Goal: Task Accomplishment & Management: Manage account settings

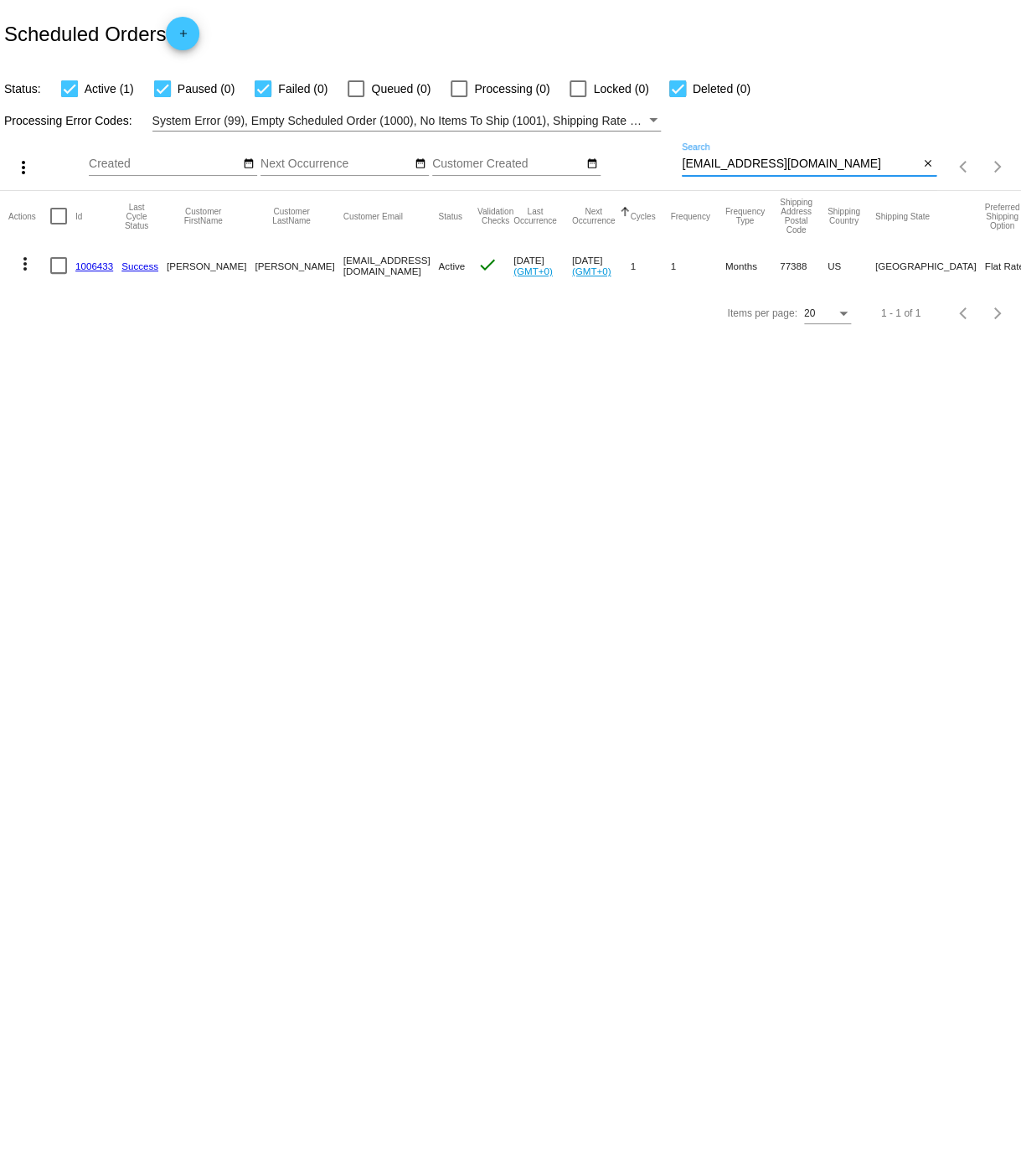
drag, startPoint x: 683, startPoint y: 165, endPoint x: 806, endPoint y: 165, distance: 123.0
click at [806, 165] on input "[EMAIL_ADDRESS][DOMAIN_NAME]" at bounding box center [801, 163] width 237 height 13
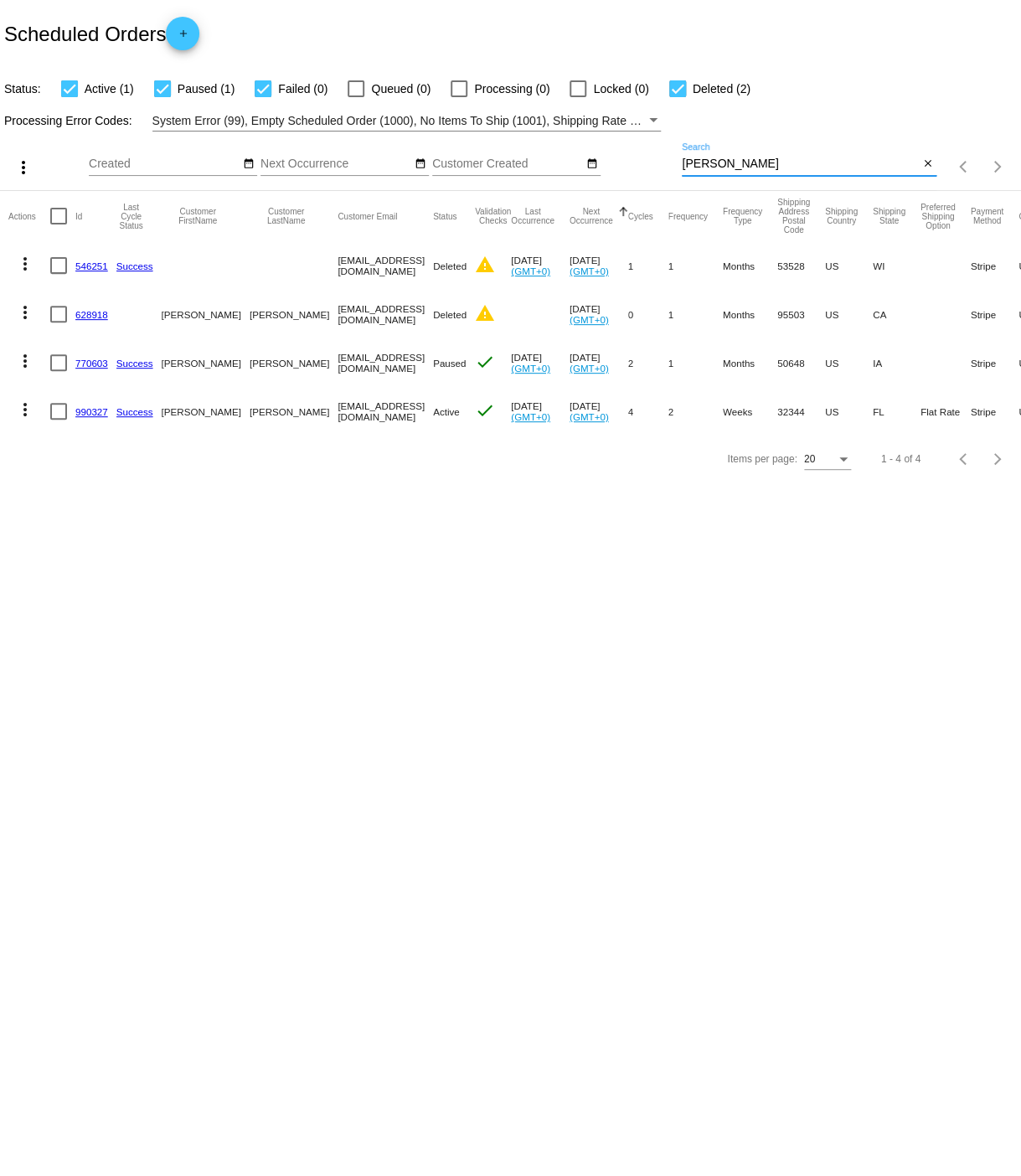
type input "[PERSON_NAME]"
click at [88, 412] on link "990327" at bounding box center [92, 412] width 33 height 11
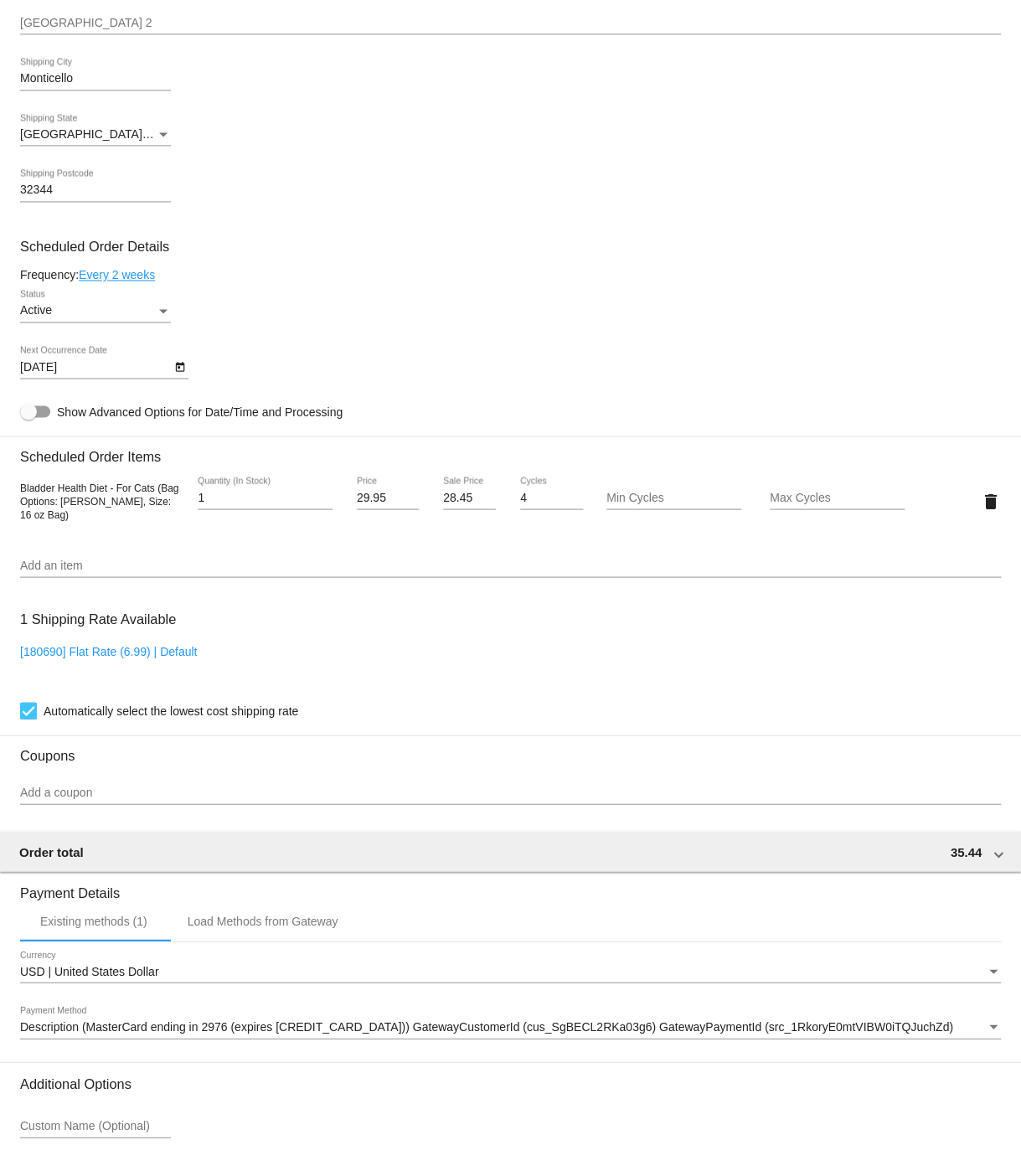
scroll to position [882, 0]
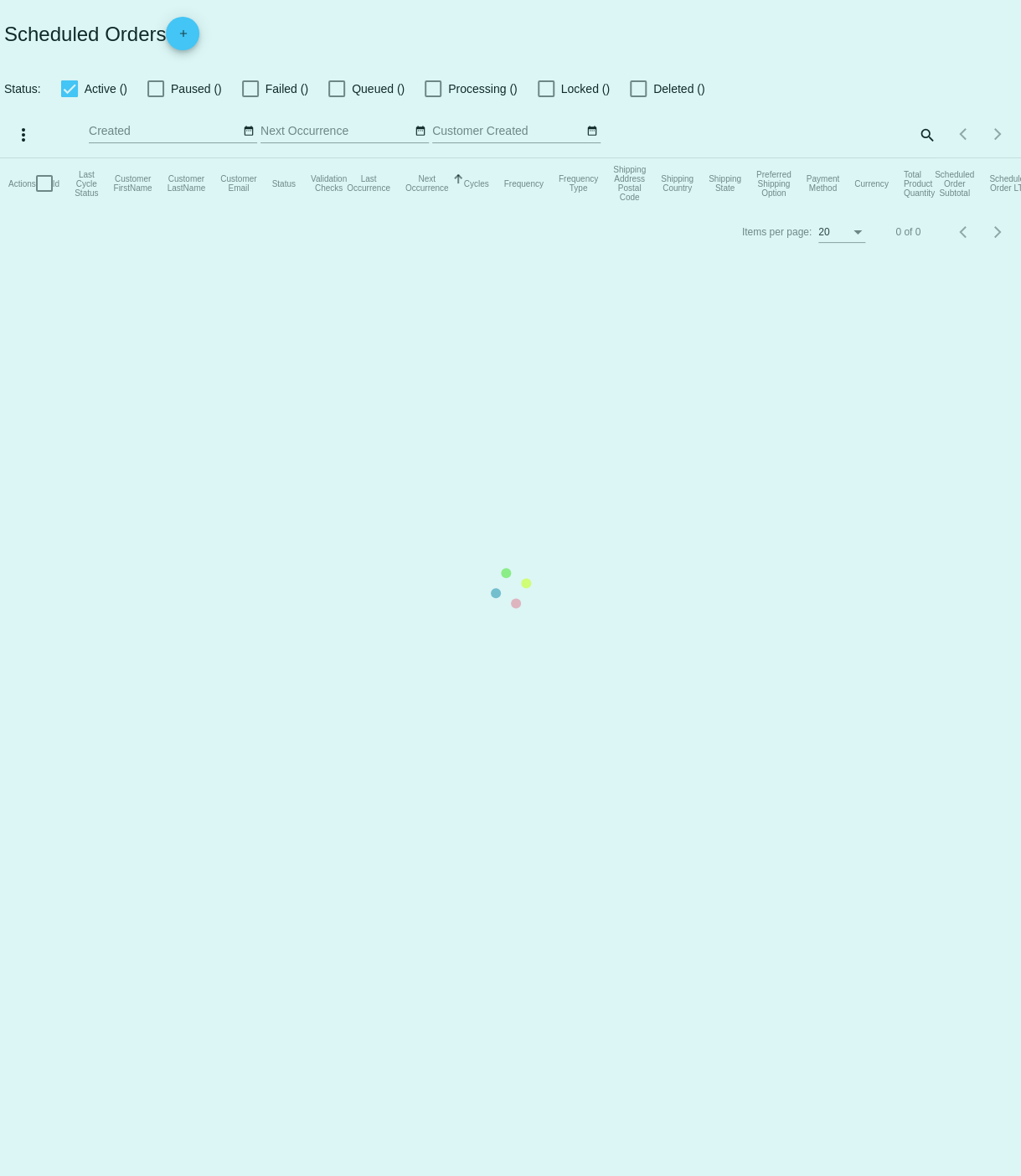
checkbox input "true"
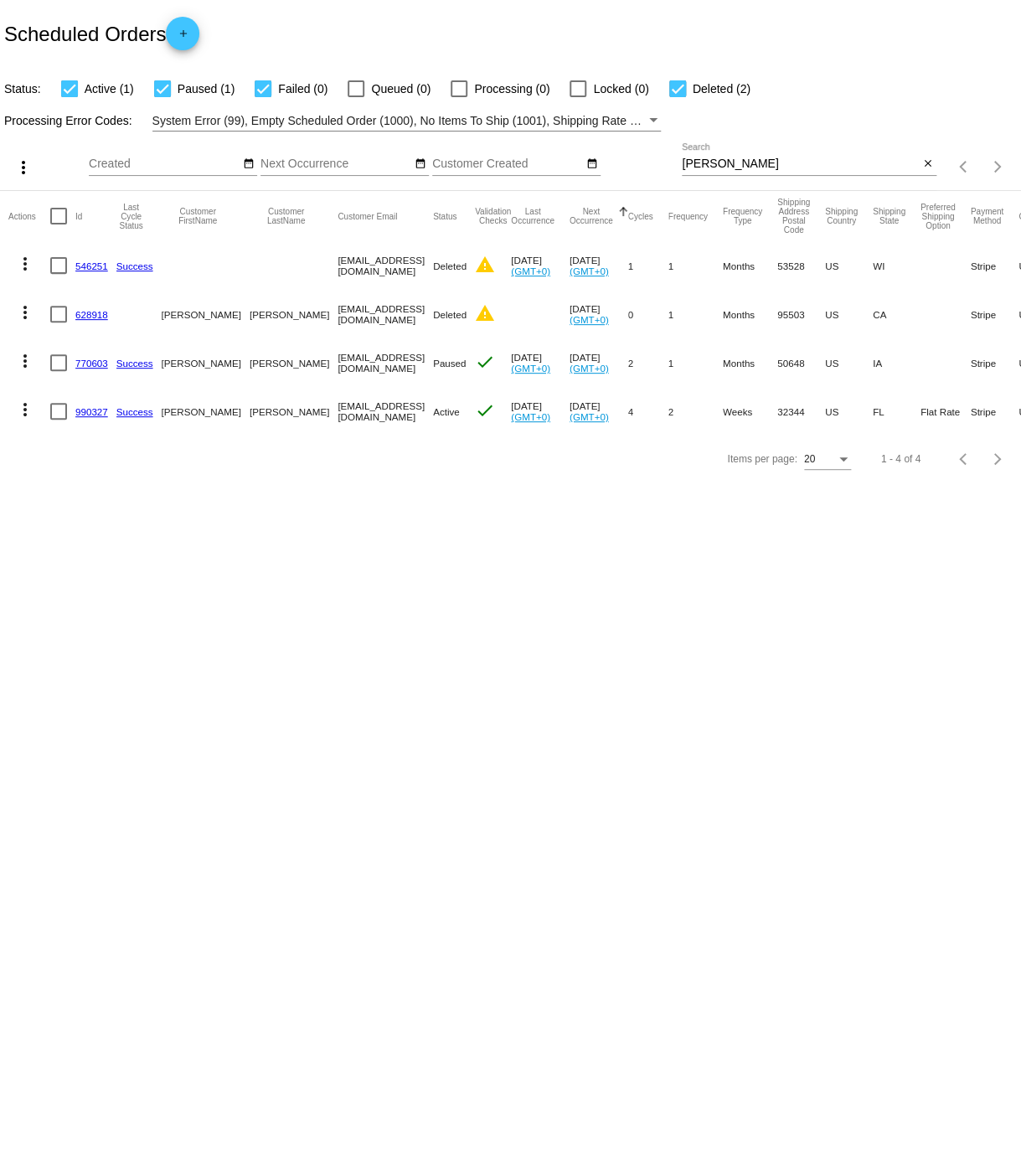
click at [26, 413] on mat-icon "more_vert" at bounding box center [25, 410] width 20 height 20
click at [76, 612] on span "Delete" at bounding box center [76, 611] width 34 height 13
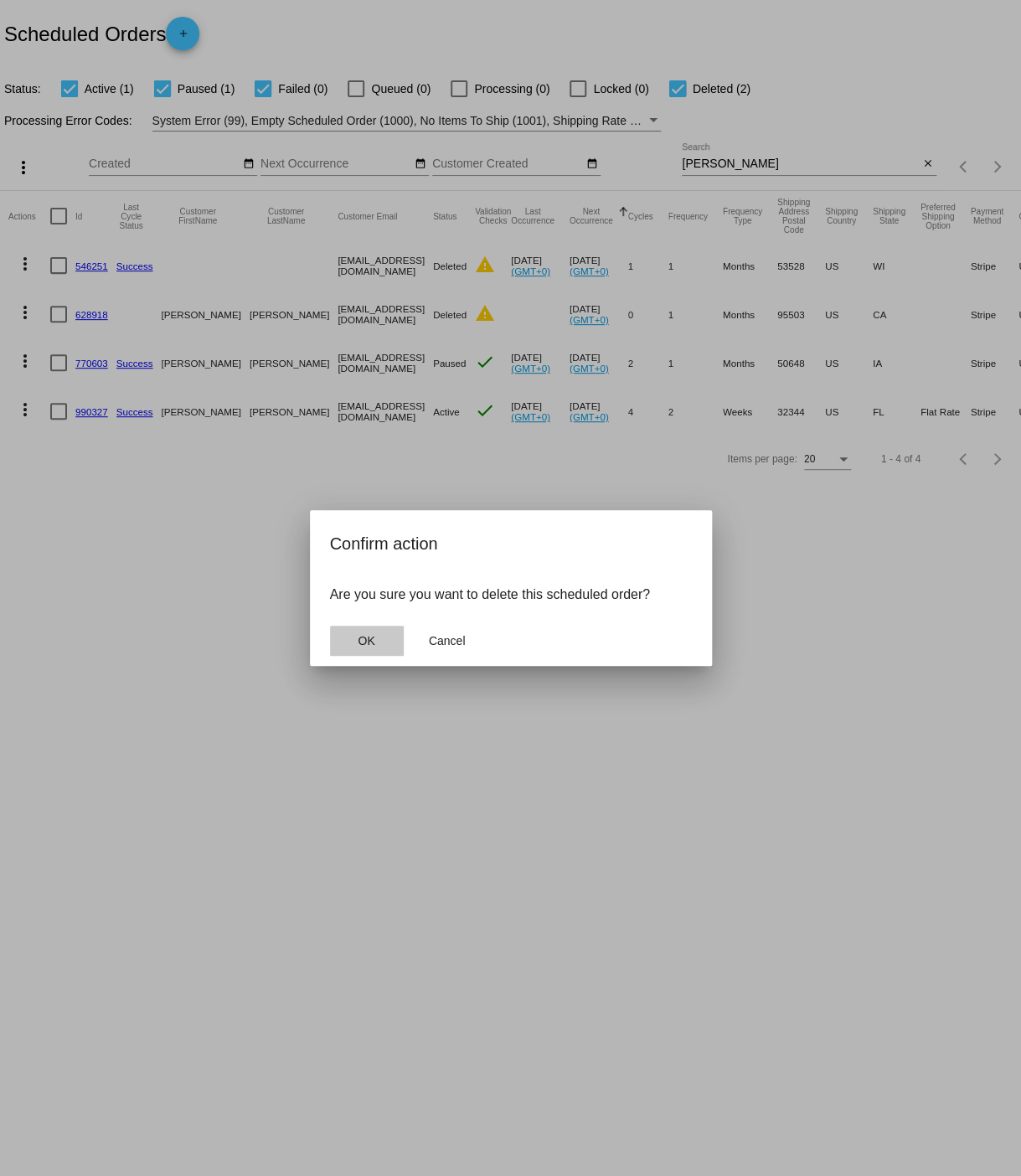
click at [367, 642] on span "OK" at bounding box center [366, 640] width 17 height 13
